Goal: Navigation & Orientation: Find specific page/section

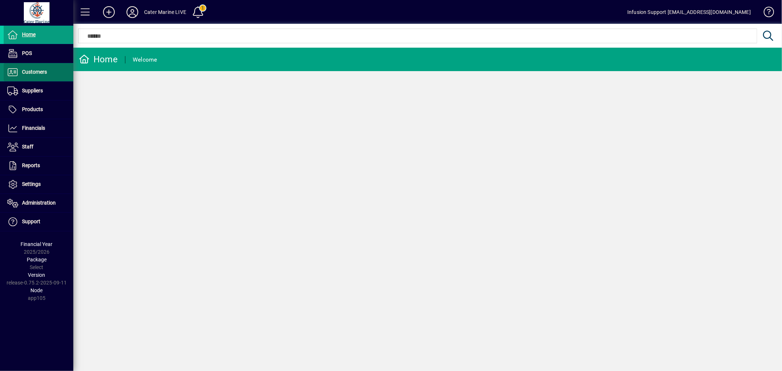
drag, startPoint x: 0, startPoint y: 0, endPoint x: 39, endPoint y: 78, distance: 87.0
click at [39, 78] on span at bounding box center [39, 72] width 70 height 18
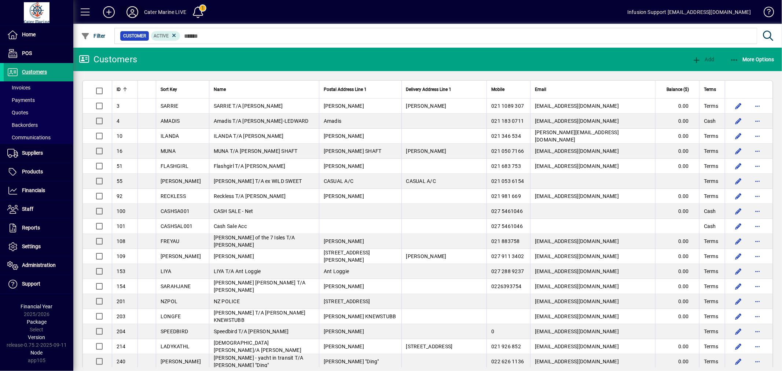
click at [132, 5] on span at bounding box center [132, 12] width 23 height 18
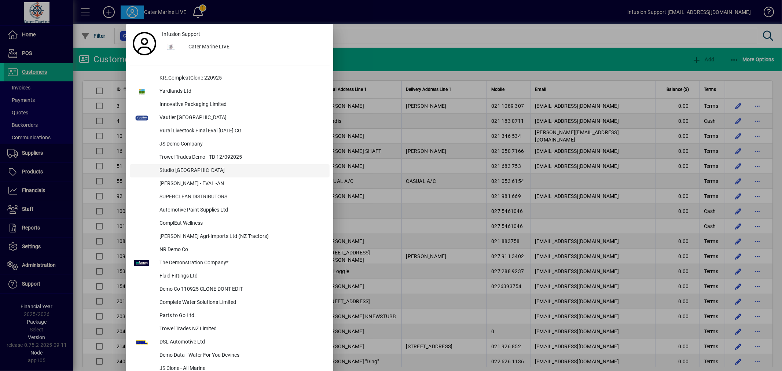
scroll to position [220, 0]
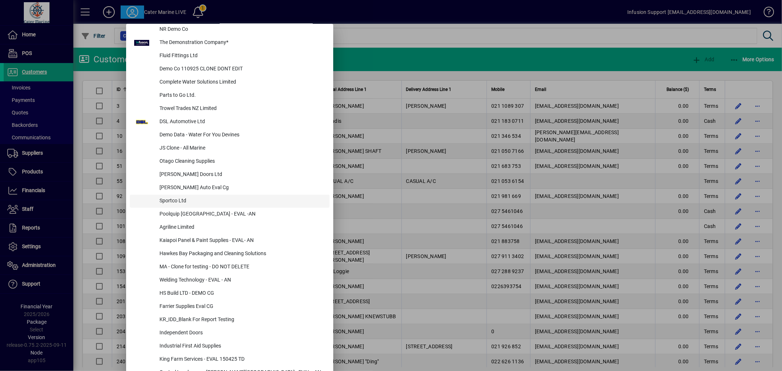
click at [181, 202] on div "Sportco Ltd" at bounding box center [242, 201] width 176 height 13
